Goal: Task Accomplishment & Management: Manage account settings

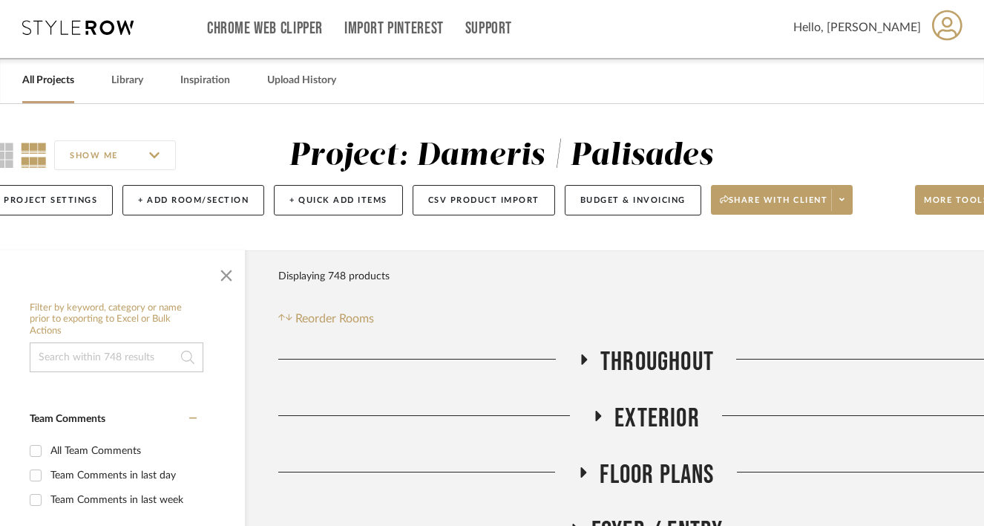
click at [31, 95] on div "All Projects" at bounding box center [48, 80] width 52 height 45
click at [41, 79] on link "All Projects" at bounding box center [48, 81] width 52 height 20
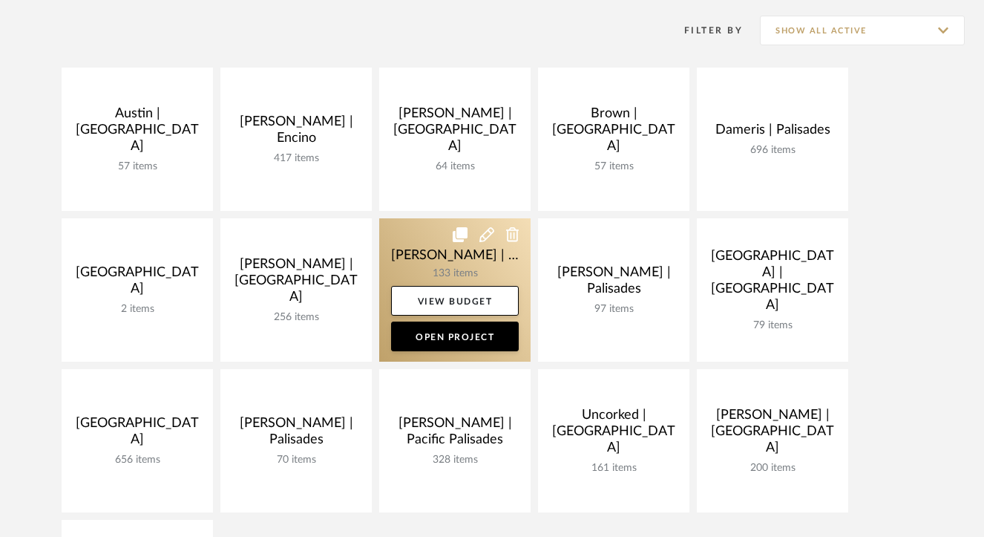
scroll to position [313, 0]
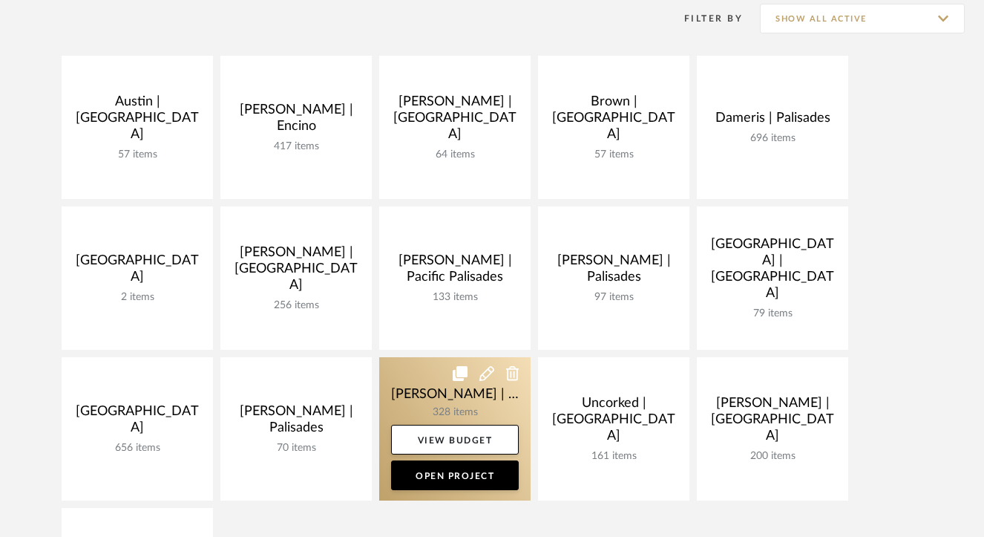
click at [409, 397] on link at bounding box center [454, 428] width 151 height 143
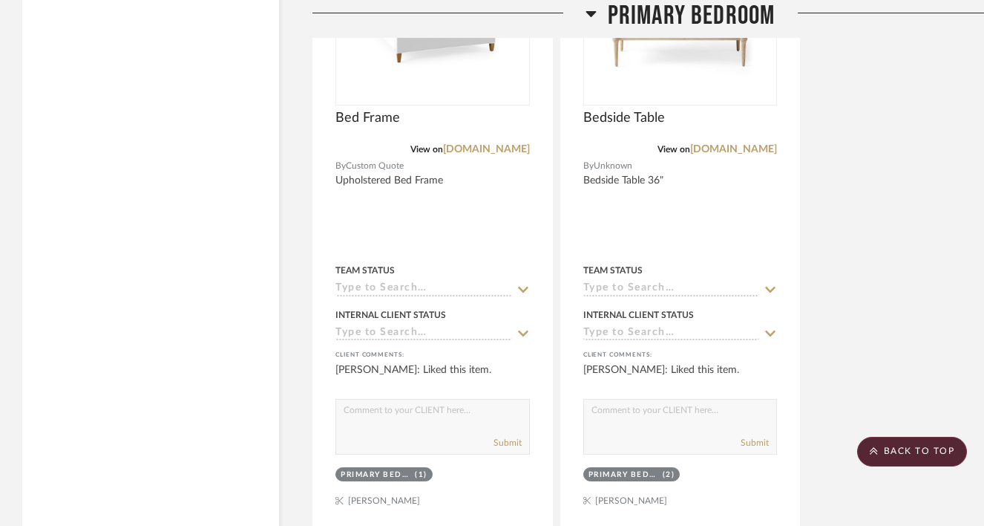
scroll to position [38570, 0]
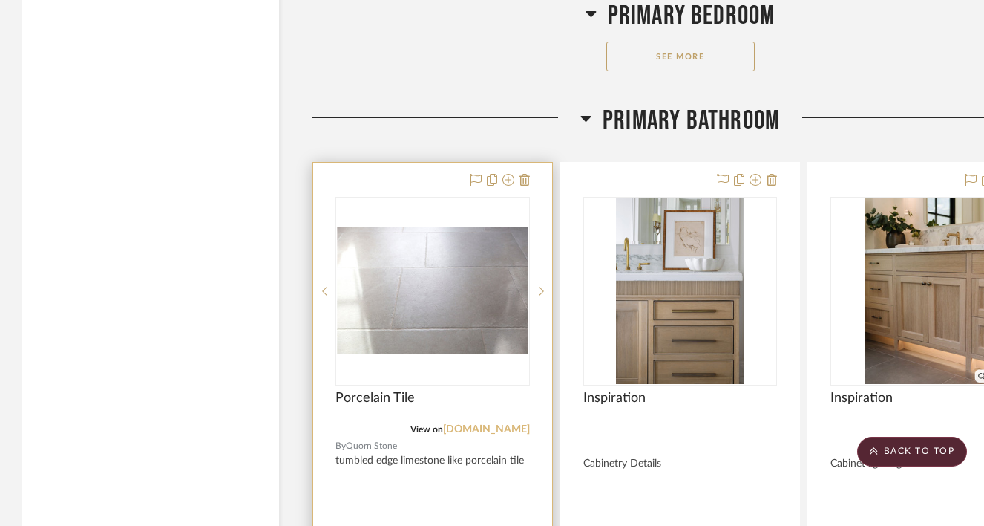
click at [466, 424] on link "mystonefloor.com" at bounding box center [486, 429] width 87 height 10
click at [430, 227] on img "0" at bounding box center [433, 291] width 192 height 128
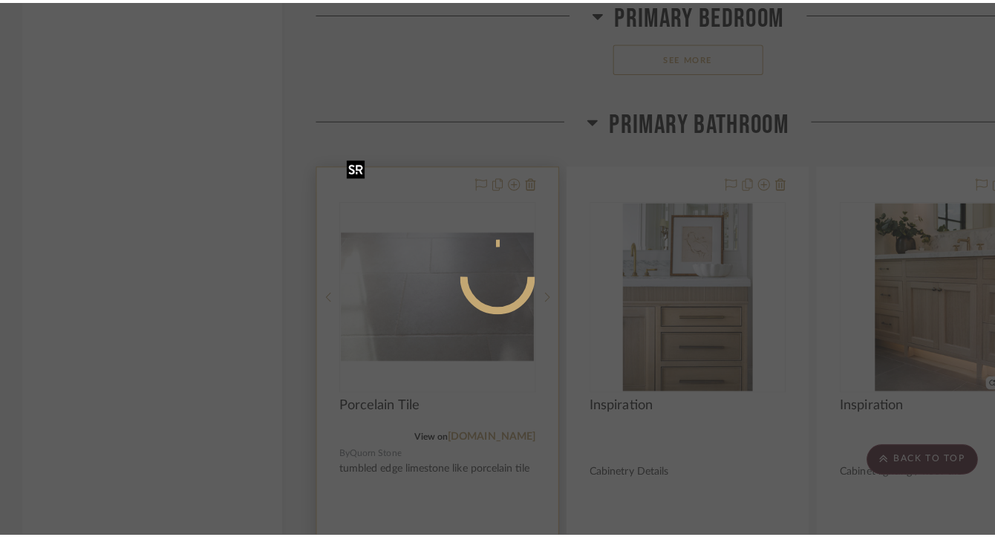
scroll to position [0, 0]
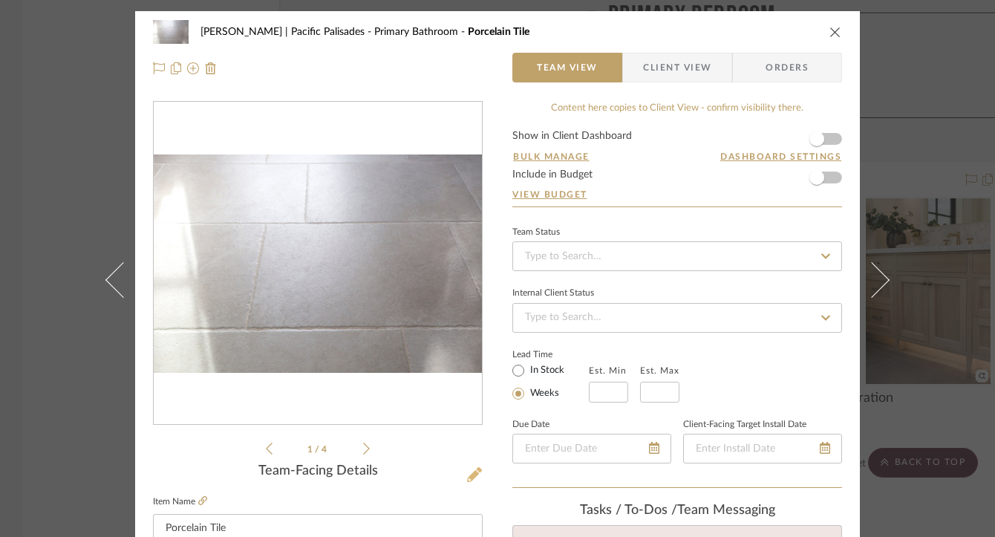
click at [468, 473] on icon at bounding box center [474, 474] width 15 height 15
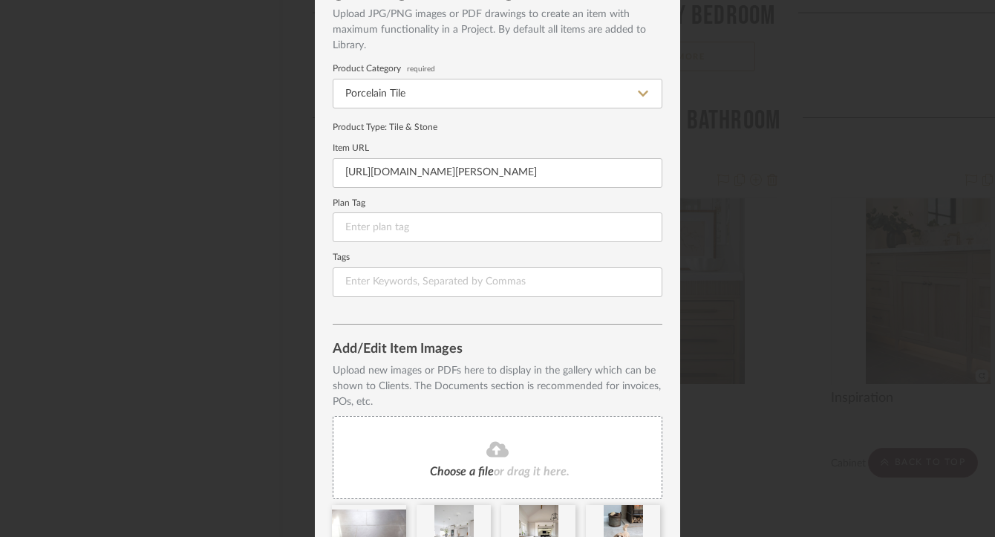
scroll to position [238, 0]
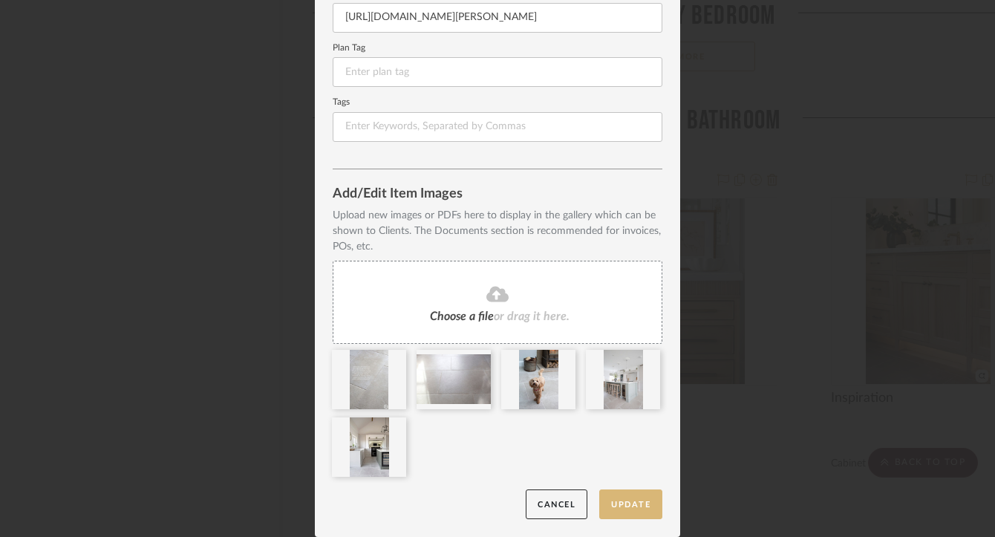
click at [639, 512] on button "Update" at bounding box center [630, 504] width 63 height 30
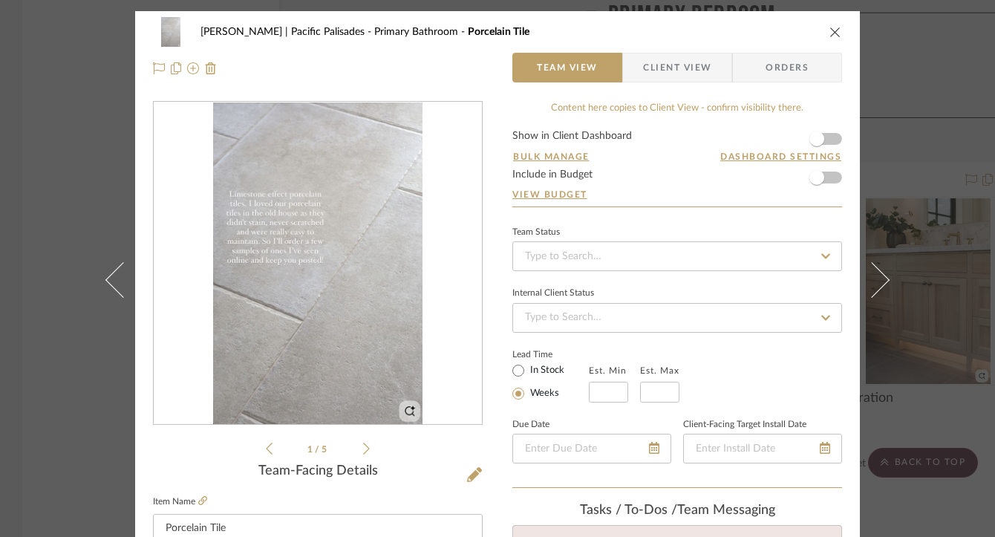
click at [832, 33] on icon "close" at bounding box center [835, 32] width 12 height 12
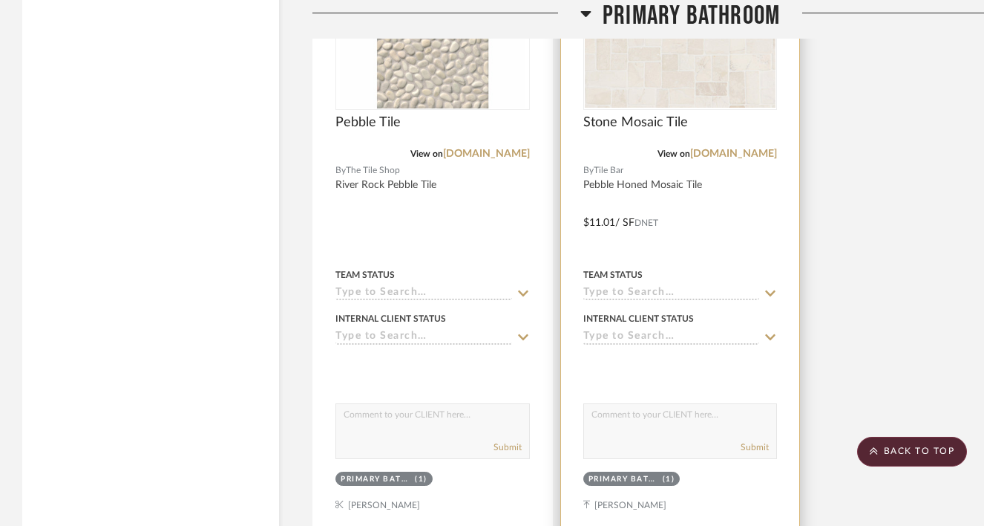
scroll to position [40307, 0]
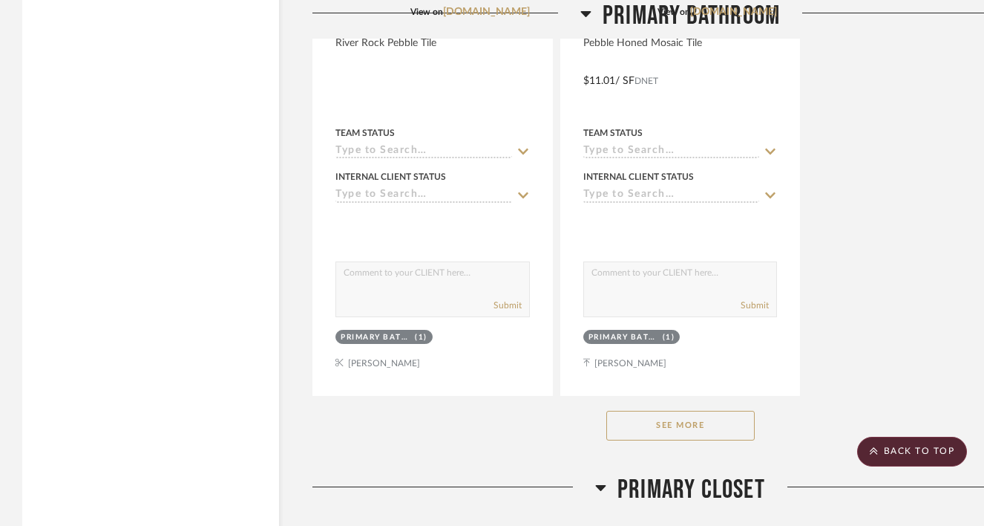
click at [712, 411] on button "See More" at bounding box center [680, 426] width 148 height 30
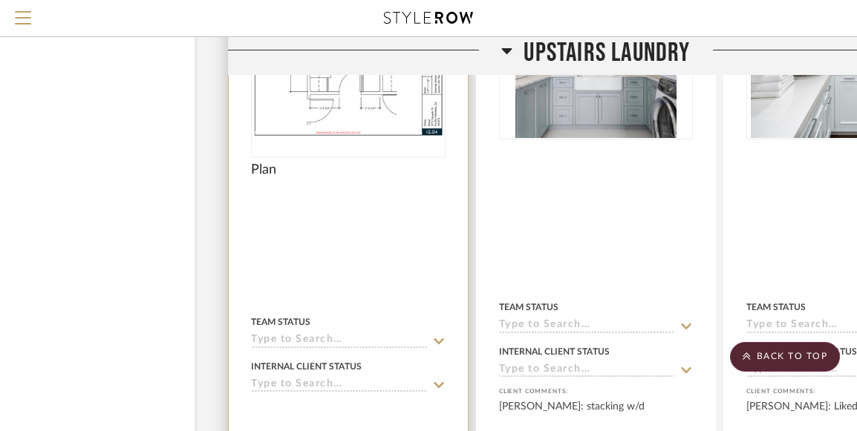
scroll to position [34505, 85]
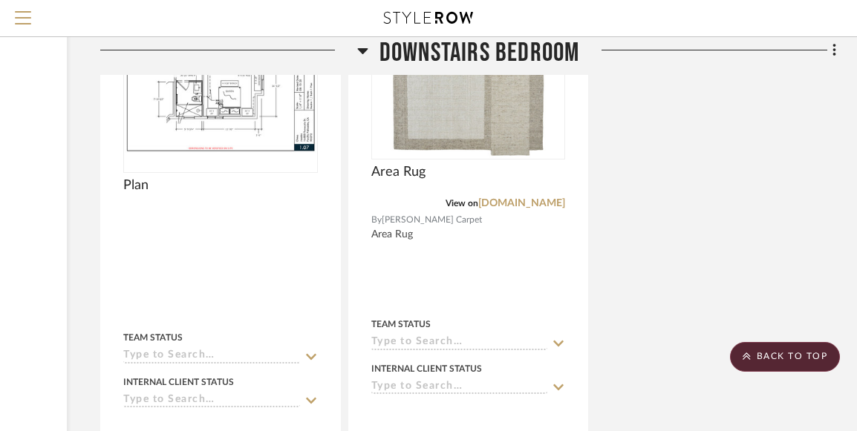
scroll to position [7904, 212]
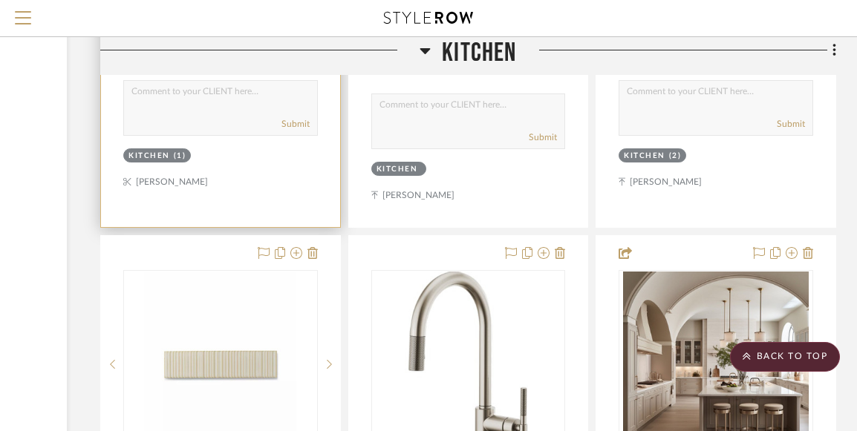
scroll to position [11517, 212]
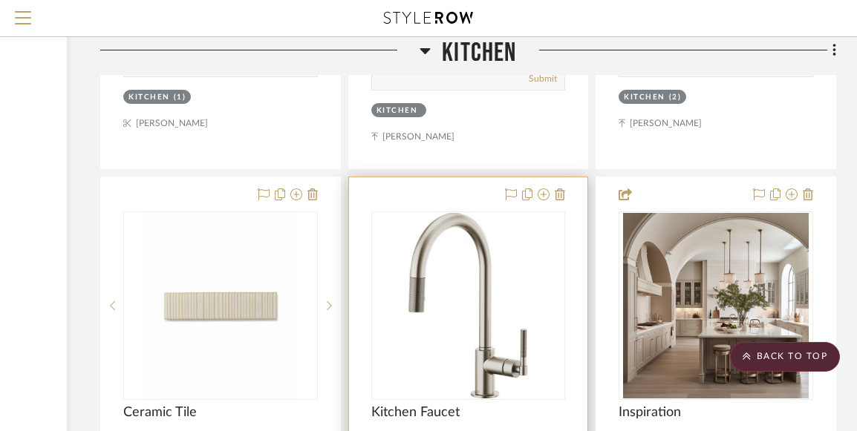
drag, startPoint x: 314, startPoint y: 128, endPoint x: 364, endPoint y: 212, distance: 96.9
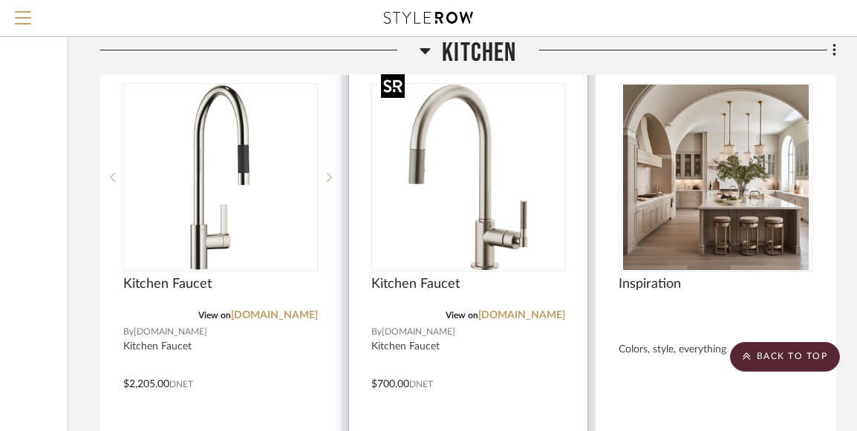
scroll to position [11644, 212]
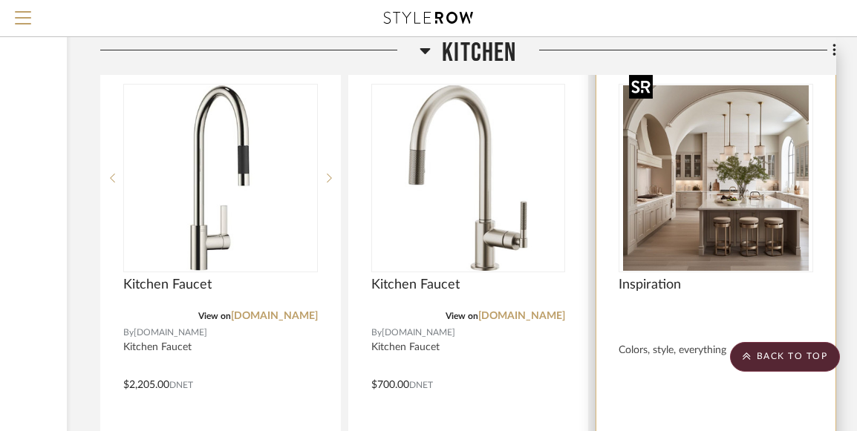
click at [768, 202] on img "0" at bounding box center [716, 178] width 186 height 186
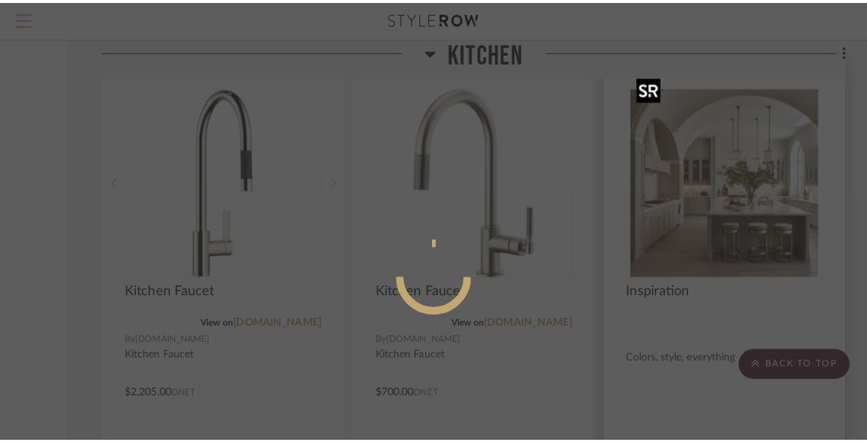
scroll to position [0, 0]
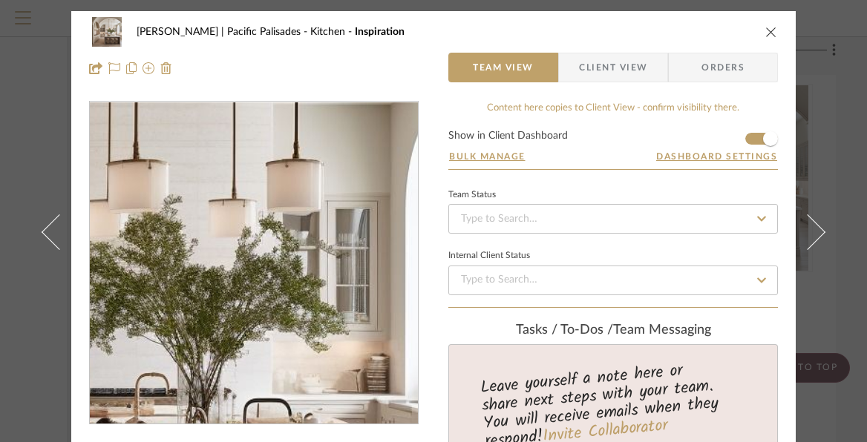
click at [312, 242] on img "0" at bounding box center [254, 263] width 322 height 322
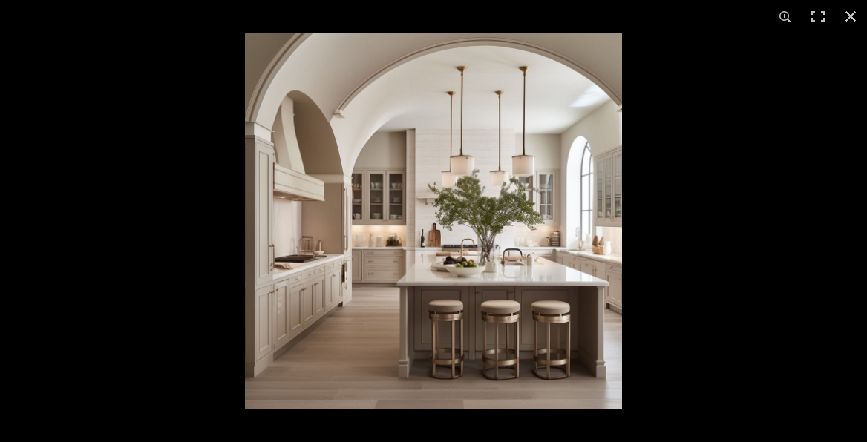
click at [510, 301] on img at bounding box center [433, 221] width 377 height 377
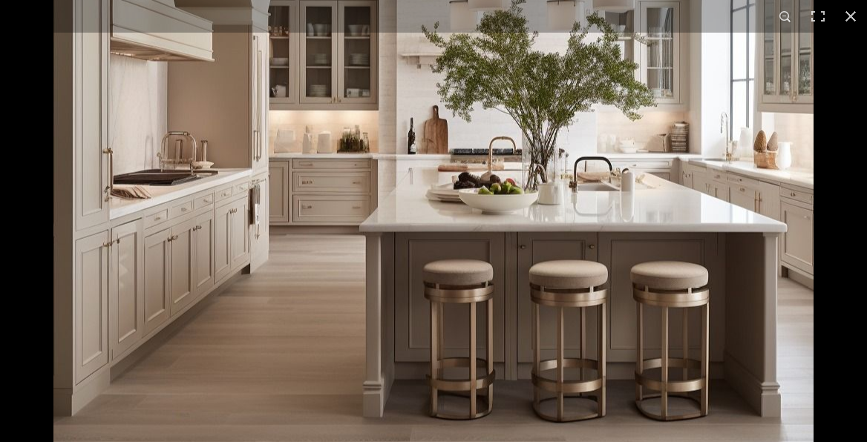
click at [457, 276] on img at bounding box center [433, 102] width 760 height 760
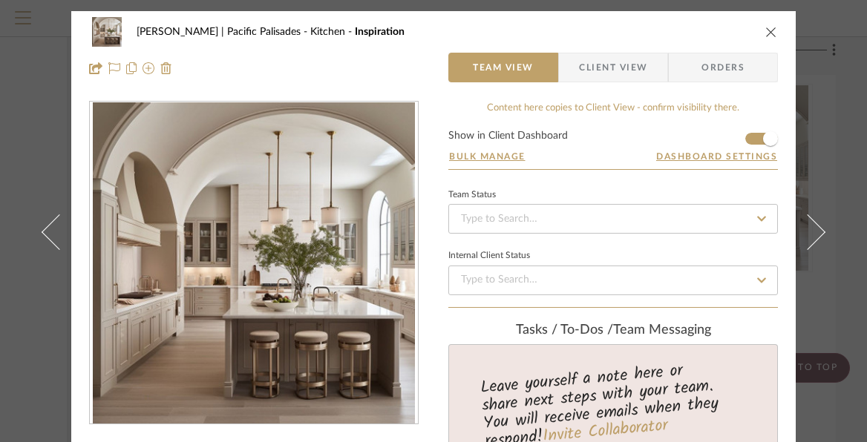
click at [765, 36] on icon "close" at bounding box center [771, 32] width 12 height 12
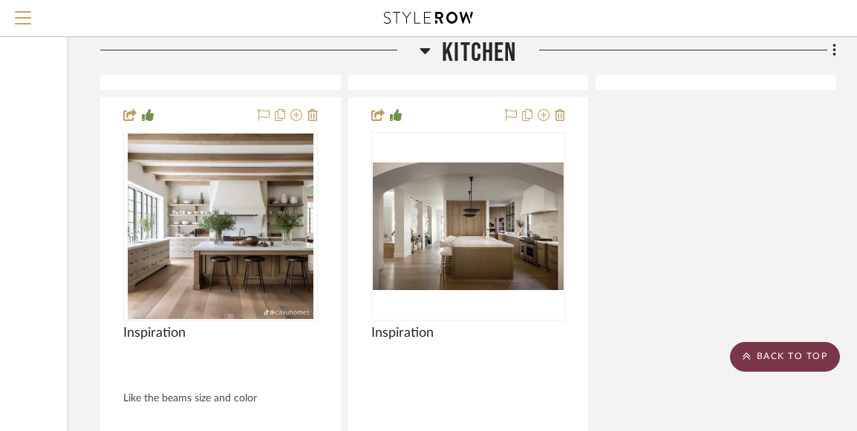
scroll to position [12331, 212]
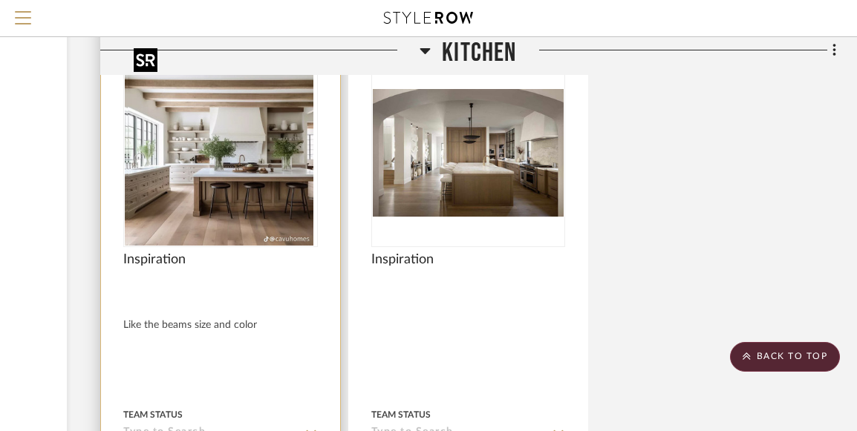
click at [234, 153] on div at bounding box center [220, 153] width 194 height 189
click at [226, 126] on img "0" at bounding box center [221, 153] width 186 height 186
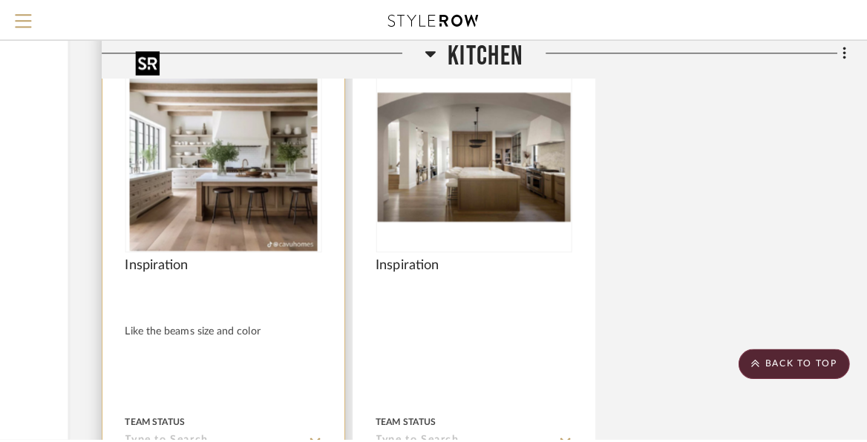
scroll to position [0, 0]
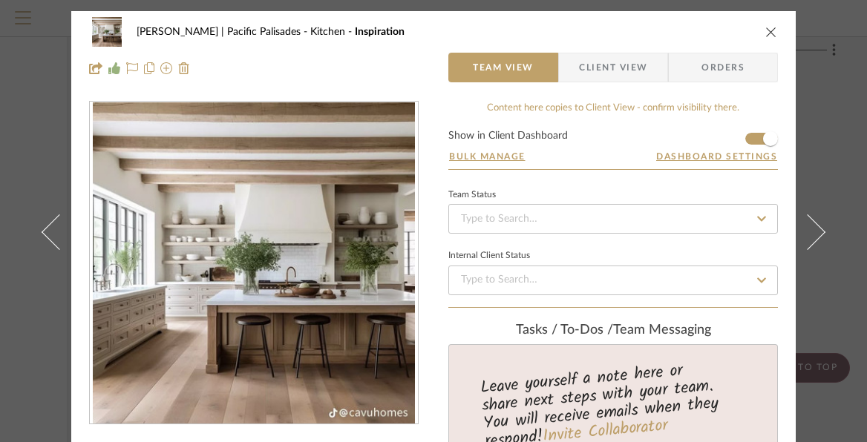
click at [373, 257] on img "0" at bounding box center [254, 263] width 322 height 322
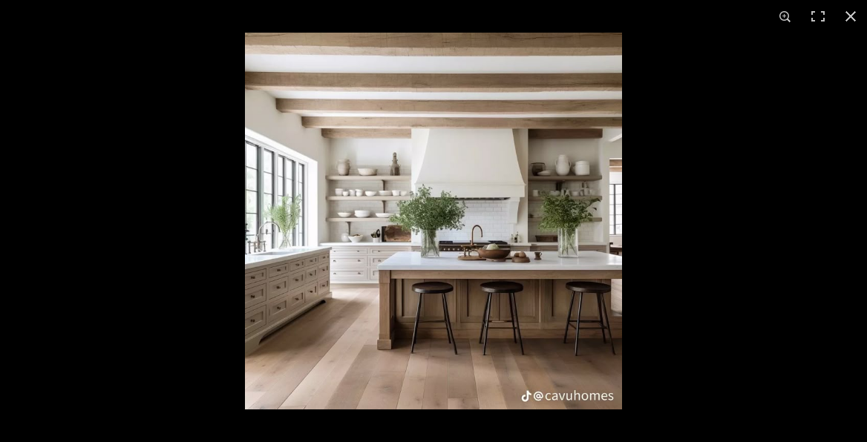
click at [425, 243] on img at bounding box center [433, 221] width 377 height 377
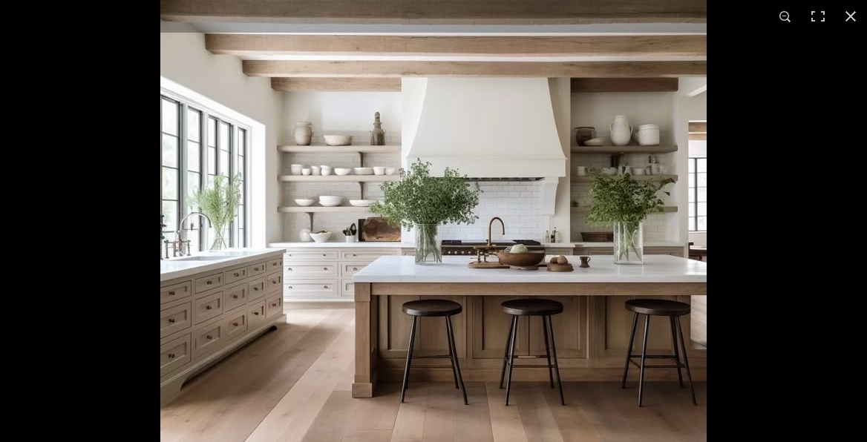
click at [499, 247] on img at bounding box center [433, 211] width 546 height 546
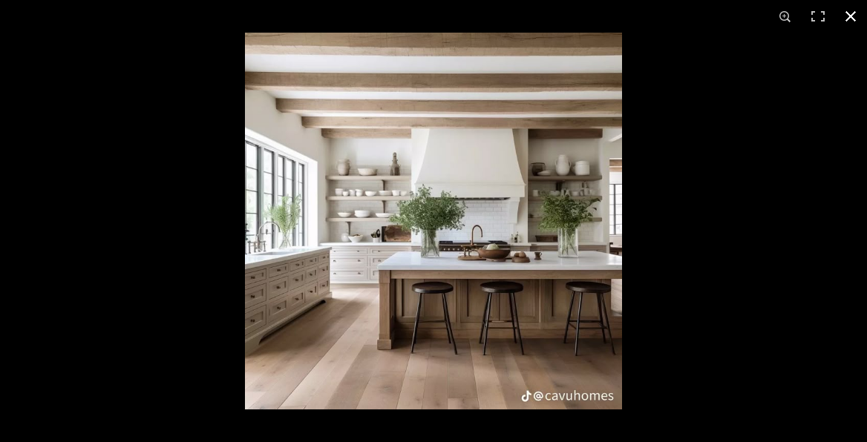
click at [844, 16] on button at bounding box center [850, 16] width 33 height 33
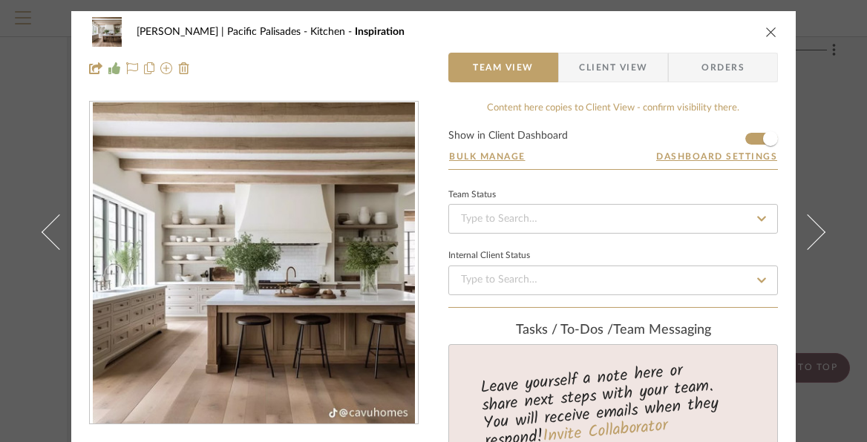
click at [758, 36] on div "Jacobs | Pacific Palisades Kitchen Inspiration" at bounding box center [433, 32] width 689 height 30
click at [768, 36] on icon "close" at bounding box center [771, 32] width 12 height 12
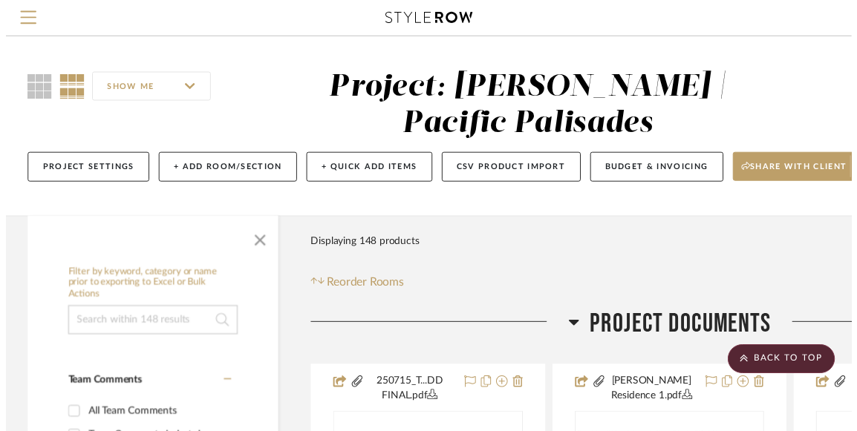
scroll to position [12331, 212]
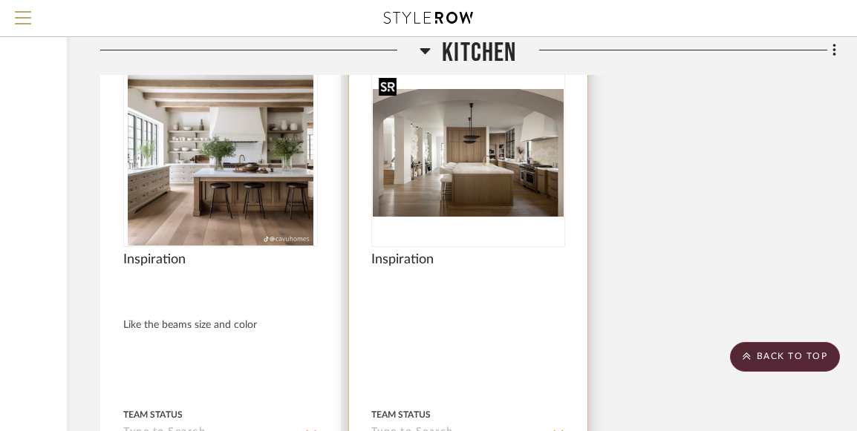
click at [505, 169] on img "0" at bounding box center [469, 153] width 192 height 128
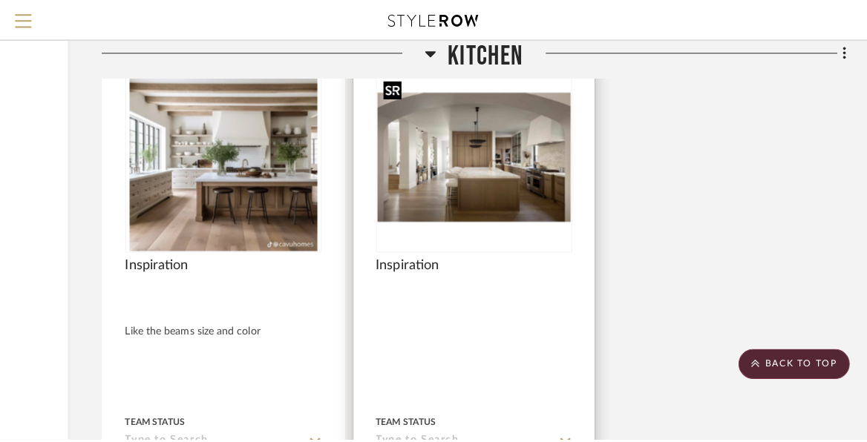
scroll to position [0, 0]
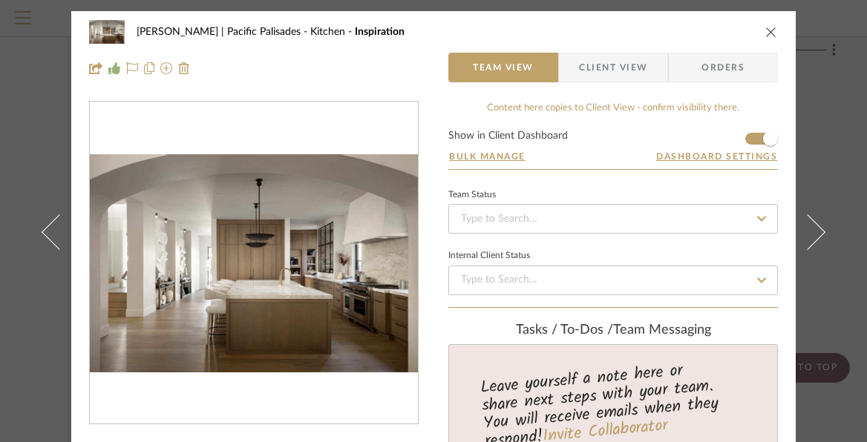
click at [261, 276] on img "0" at bounding box center [254, 263] width 328 height 219
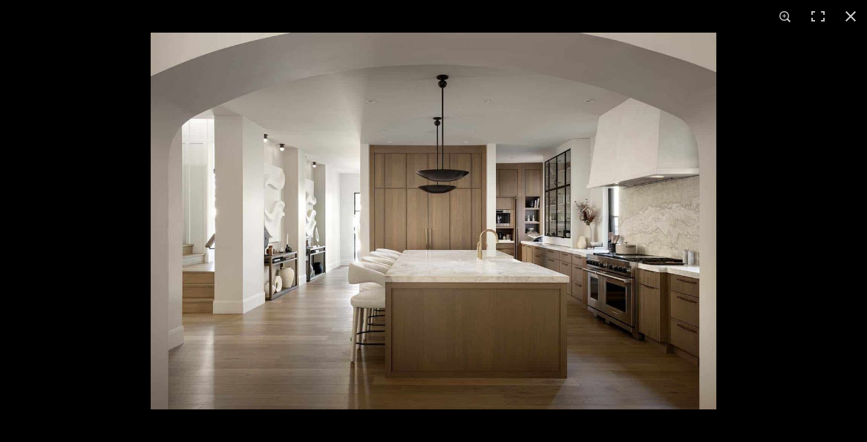
click at [526, 273] on img at bounding box center [434, 221] width 566 height 377
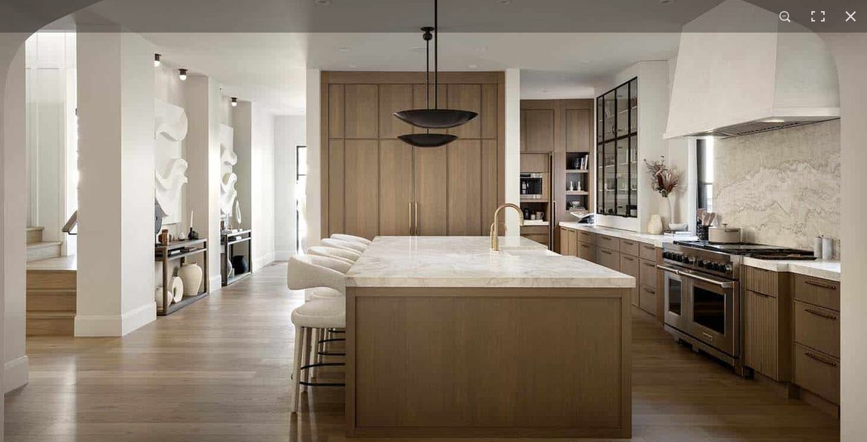
click at [809, 120] on img at bounding box center [421, 191] width 891 height 594
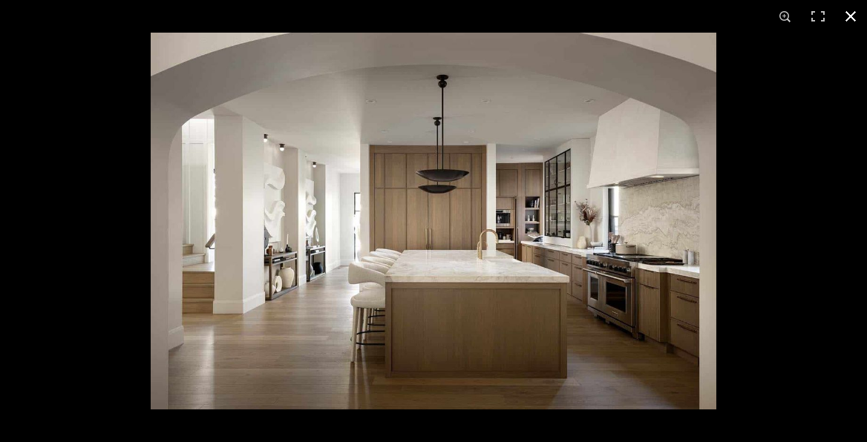
click at [853, 15] on button at bounding box center [850, 16] width 33 height 33
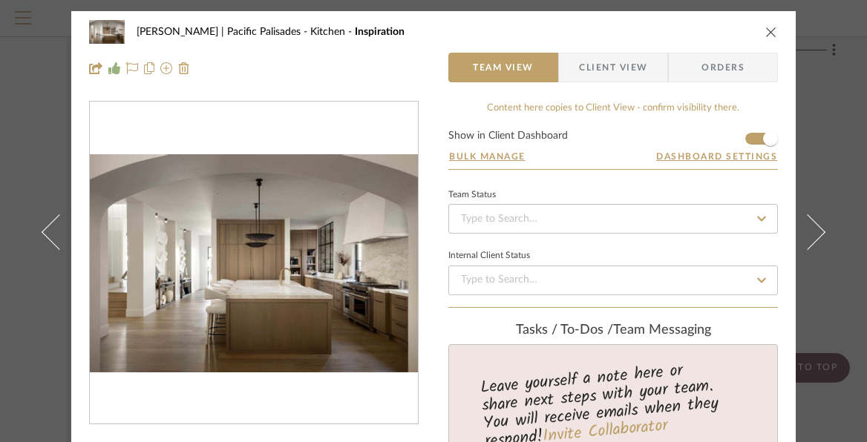
click at [767, 34] on icon "close" at bounding box center [771, 32] width 12 height 12
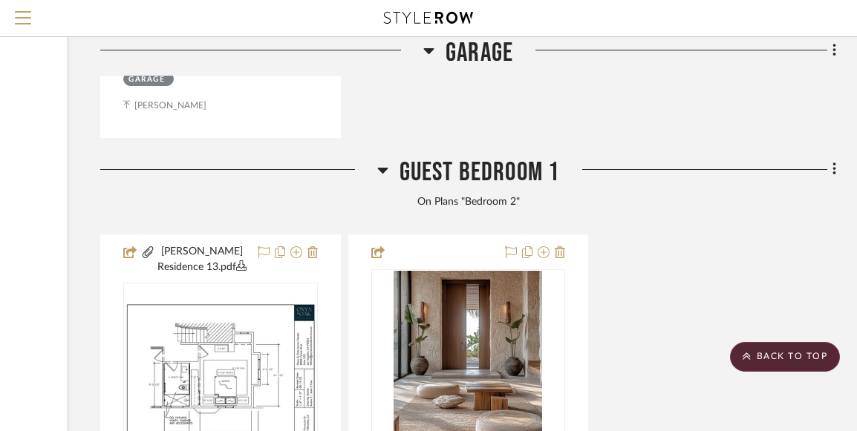
scroll to position [14414, 212]
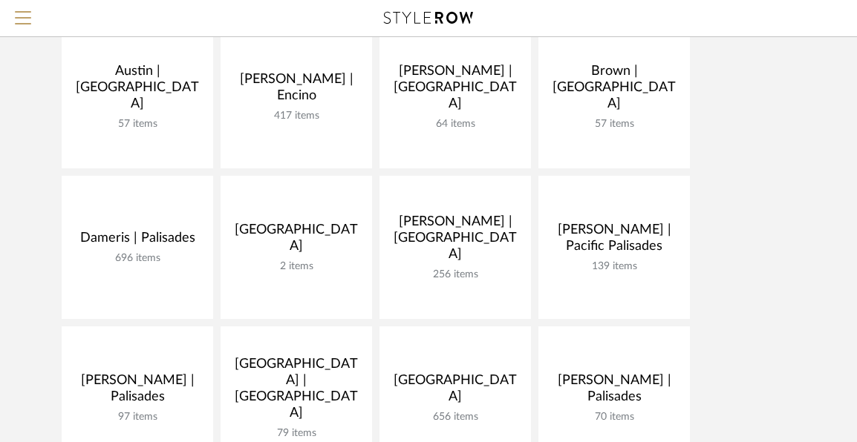
scroll to position [174, 0]
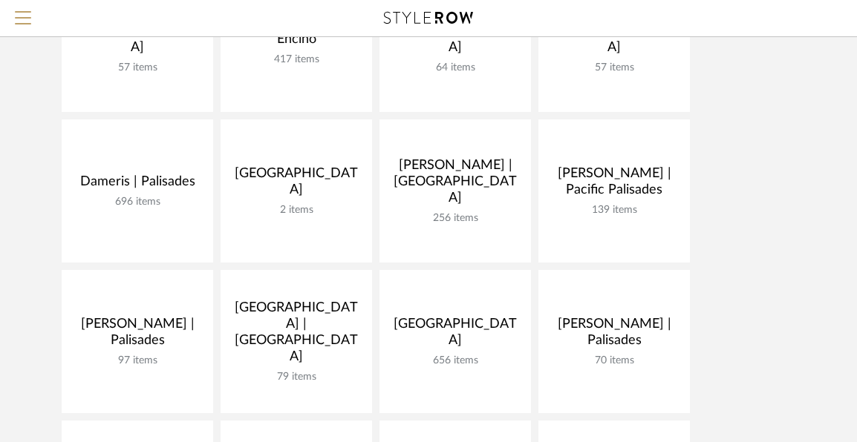
scroll to position [301, 0]
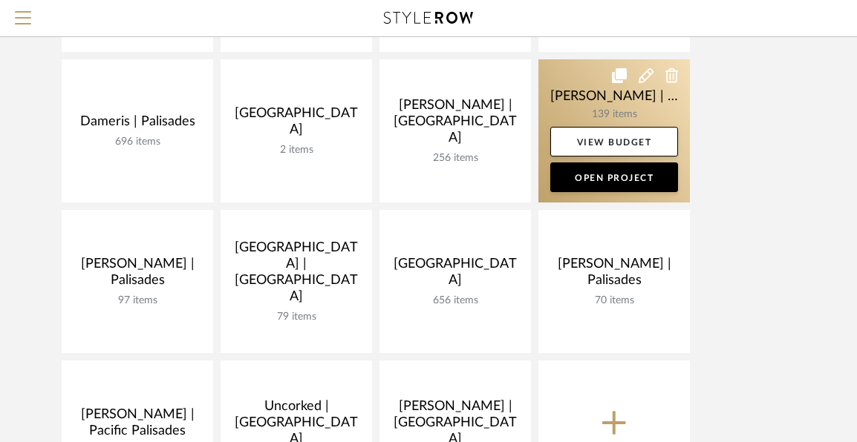
click at [575, 94] on link at bounding box center [613, 130] width 151 height 143
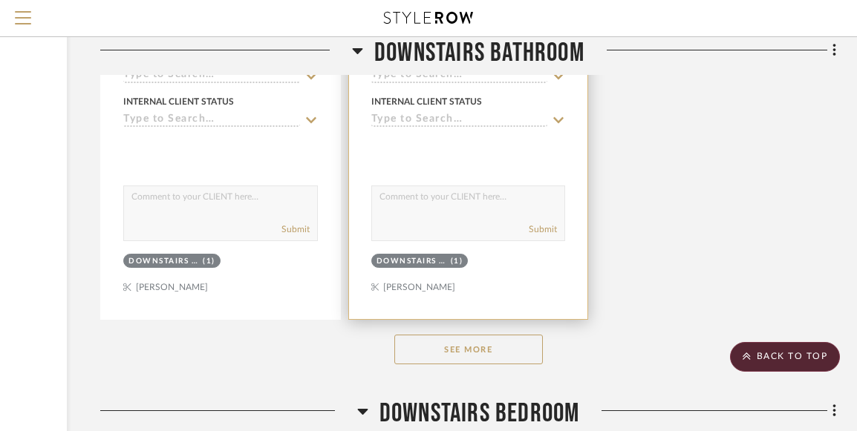
scroll to position [6310, 212]
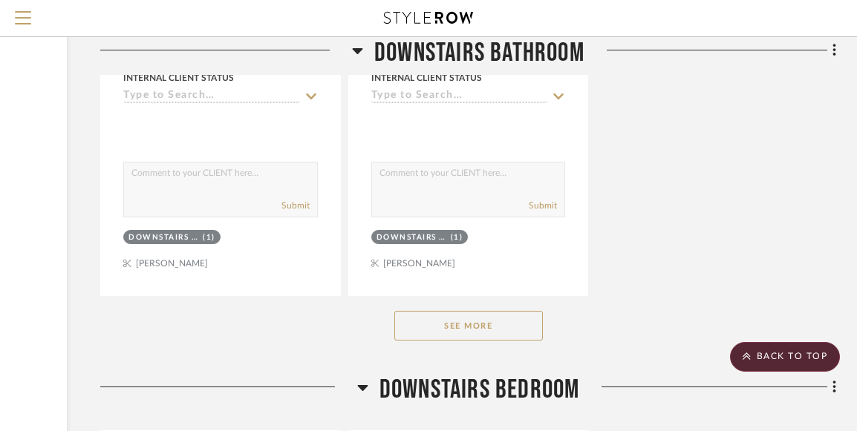
click at [468, 319] on button "See More" at bounding box center [468, 326] width 148 height 30
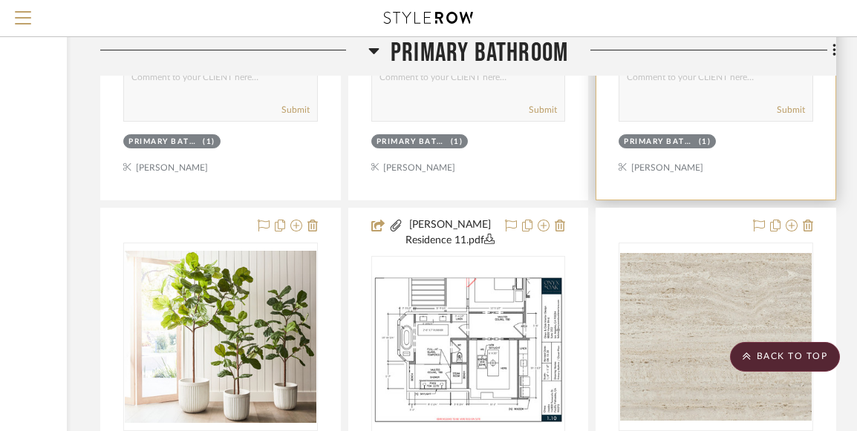
scroll to position [22871, 212]
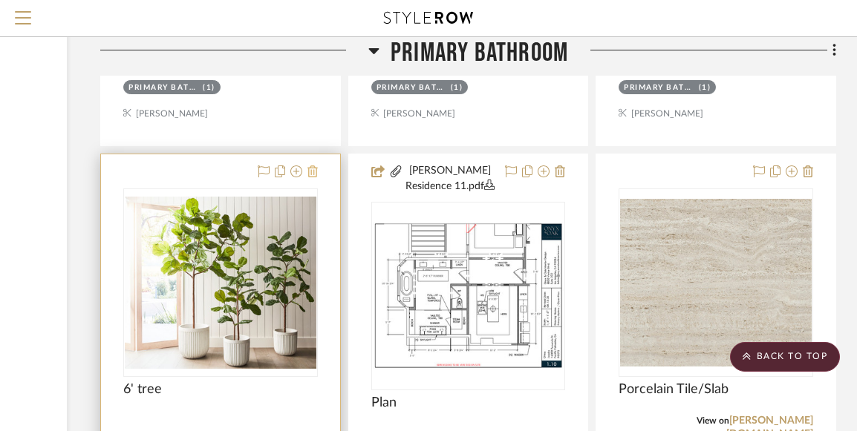
click at [313, 166] on icon at bounding box center [312, 172] width 10 height 12
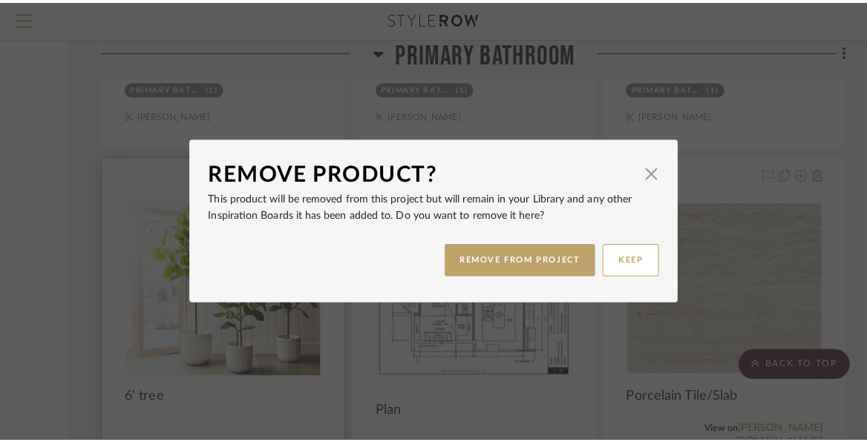
scroll to position [0, 0]
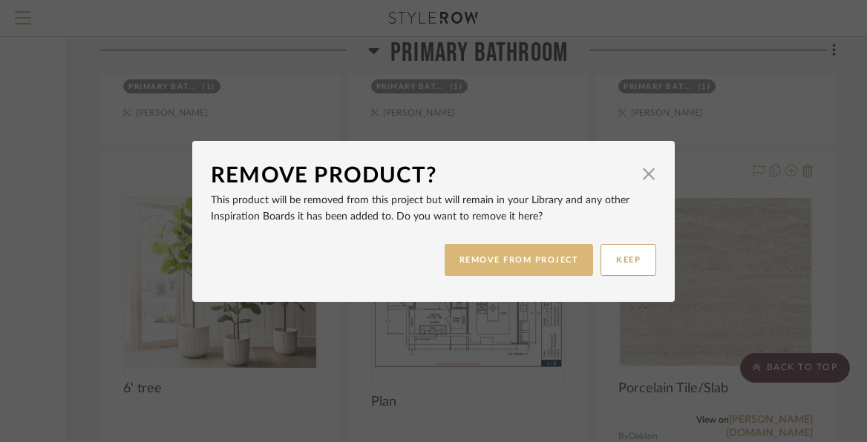
click at [519, 264] on button "REMOVE FROM PROJECT" at bounding box center [519, 260] width 149 height 32
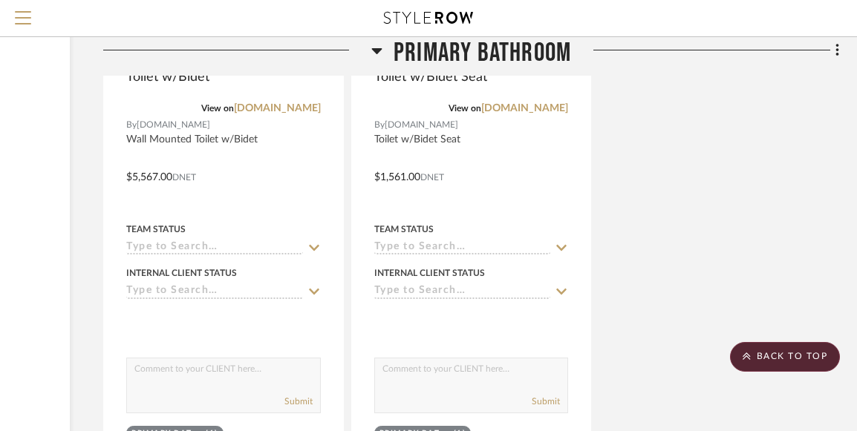
scroll to position [24028, 209]
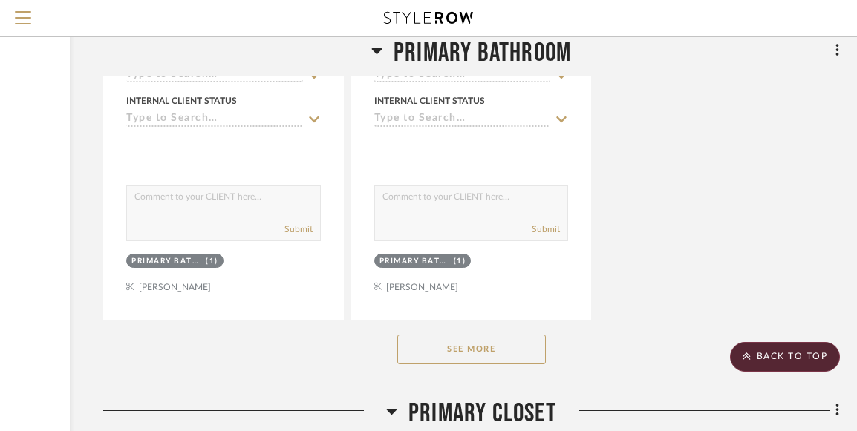
click at [507, 335] on button "See More" at bounding box center [471, 350] width 148 height 30
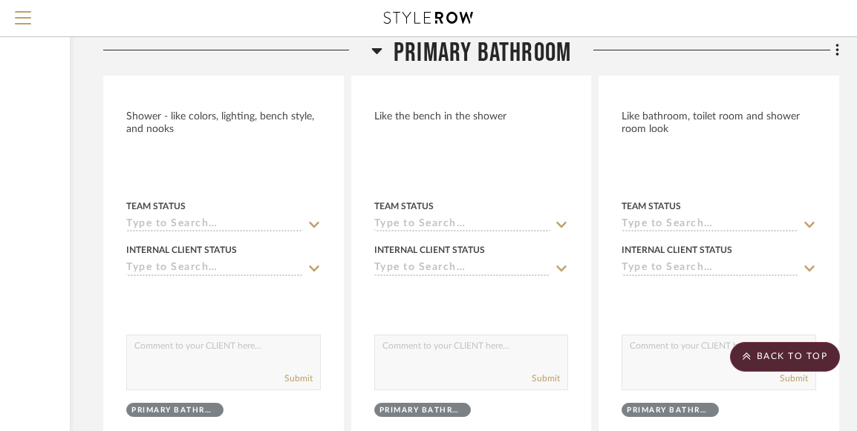
scroll to position [25202, 209]
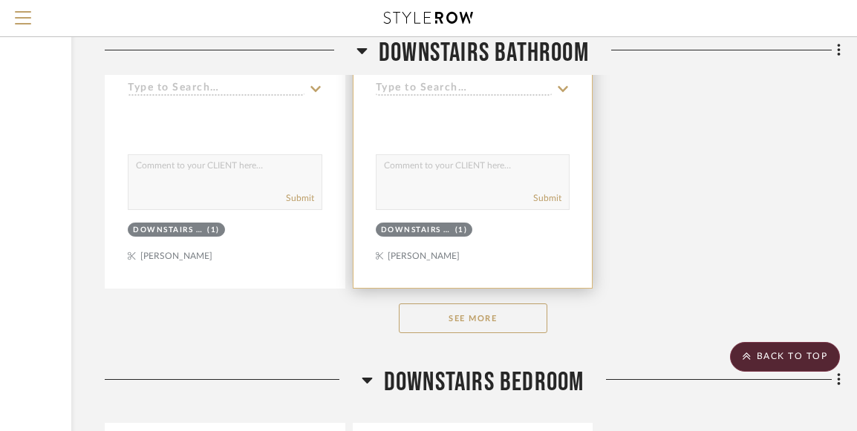
scroll to position [6442, 208]
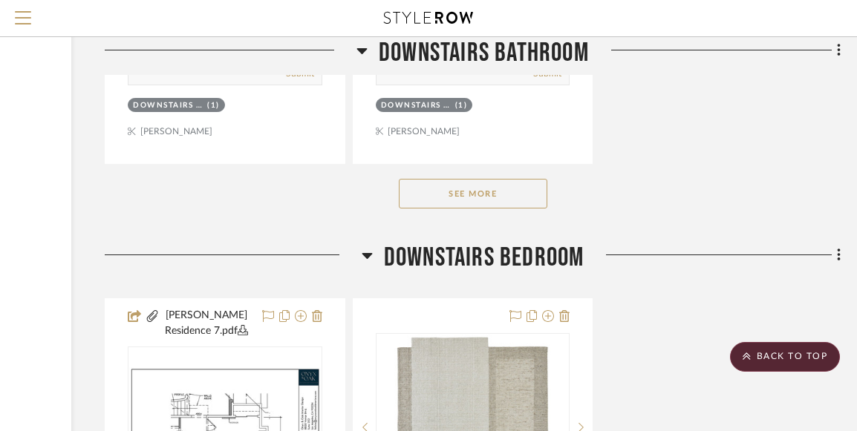
click at [491, 187] on button "See More" at bounding box center [473, 194] width 148 height 30
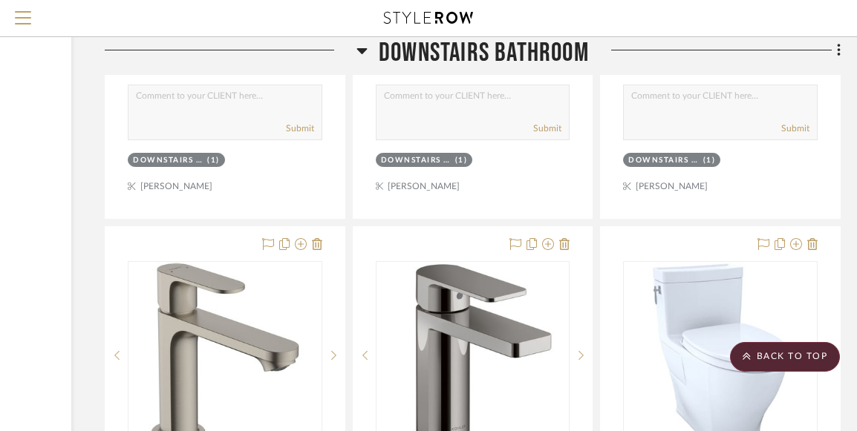
scroll to position [6384, 208]
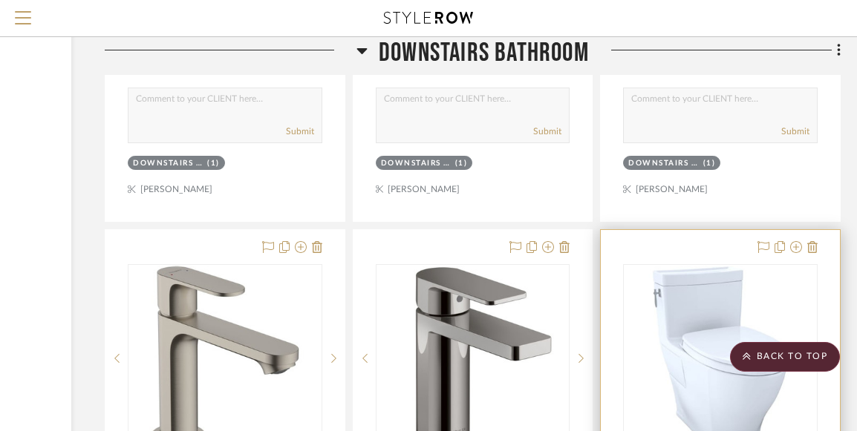
drag, startPoint x: 782, startPoint y: 177, endPoint x: 820, endPoint y: 245, distance: 78.4
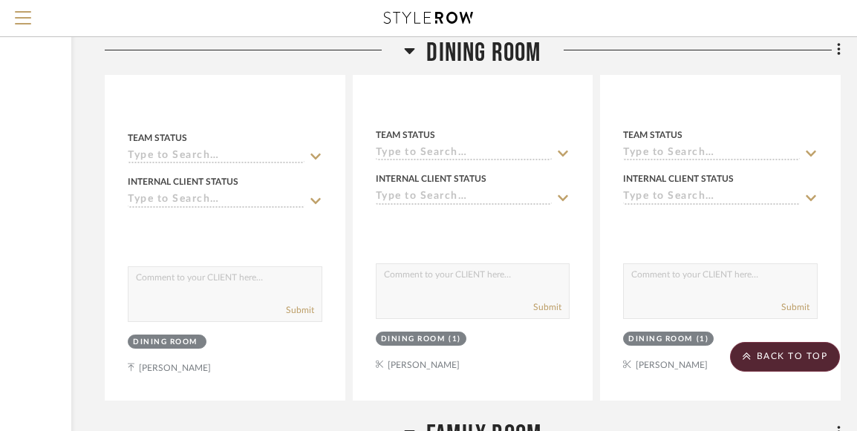
scroll to position [10475, 208]
